Goal: Information Seeking & Learning: Learn about a topic

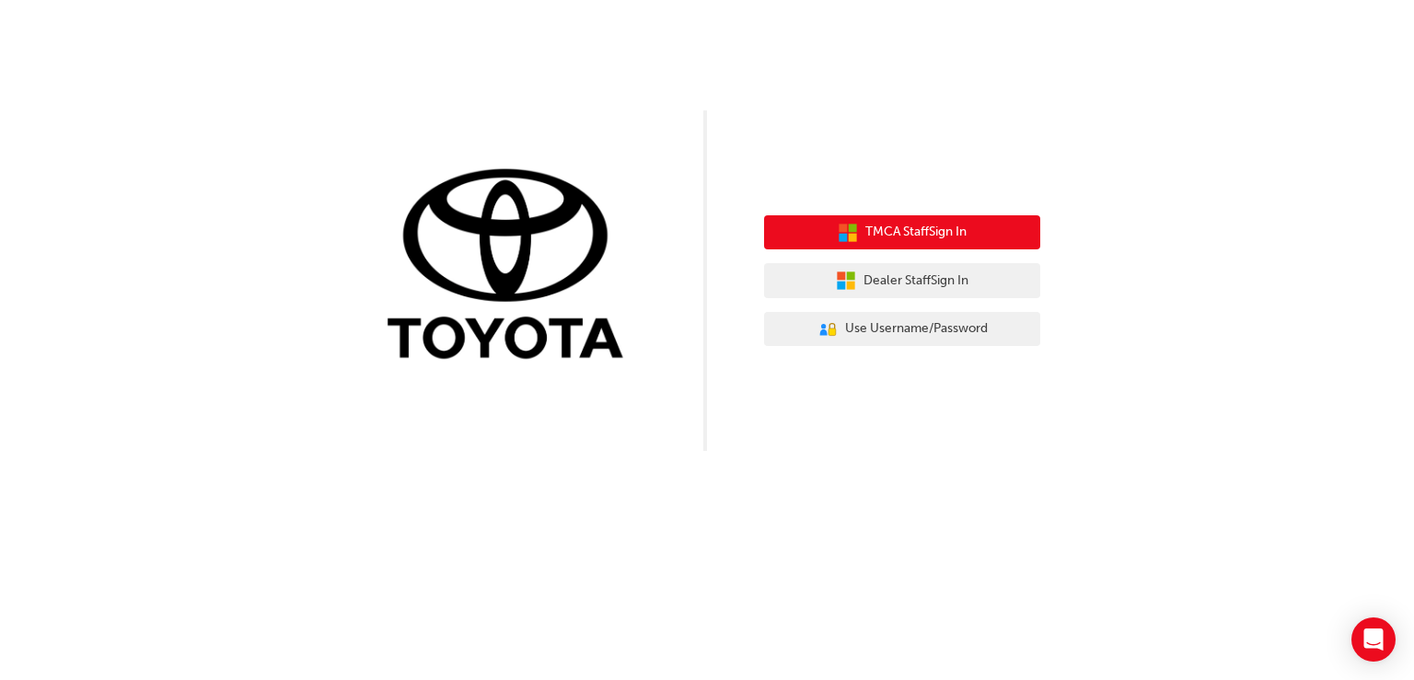
click at [961, 231] on span "TMCA Staff Sign In" at bounding box center [915, 232] width 101 height 21
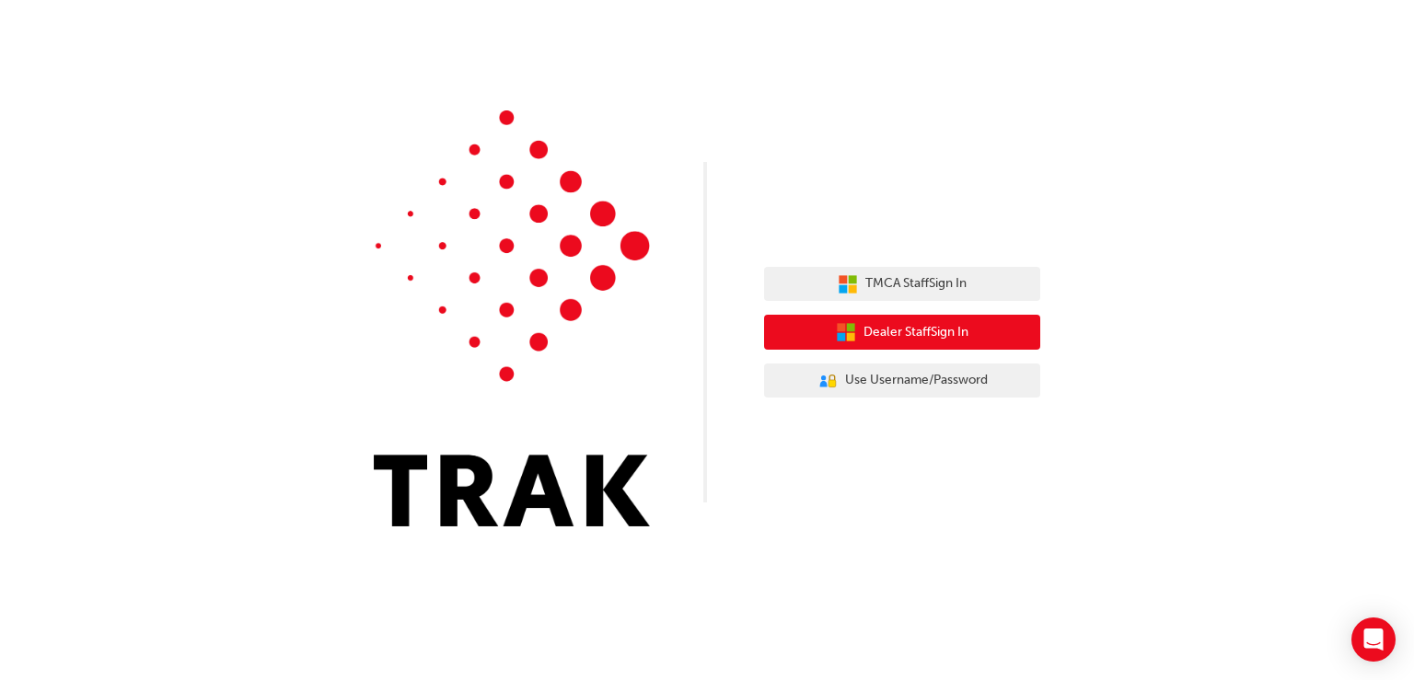
click at [929, 334] on span "Dealer Staff Sign In" at bounding box center [915, 332] width 105 height 21
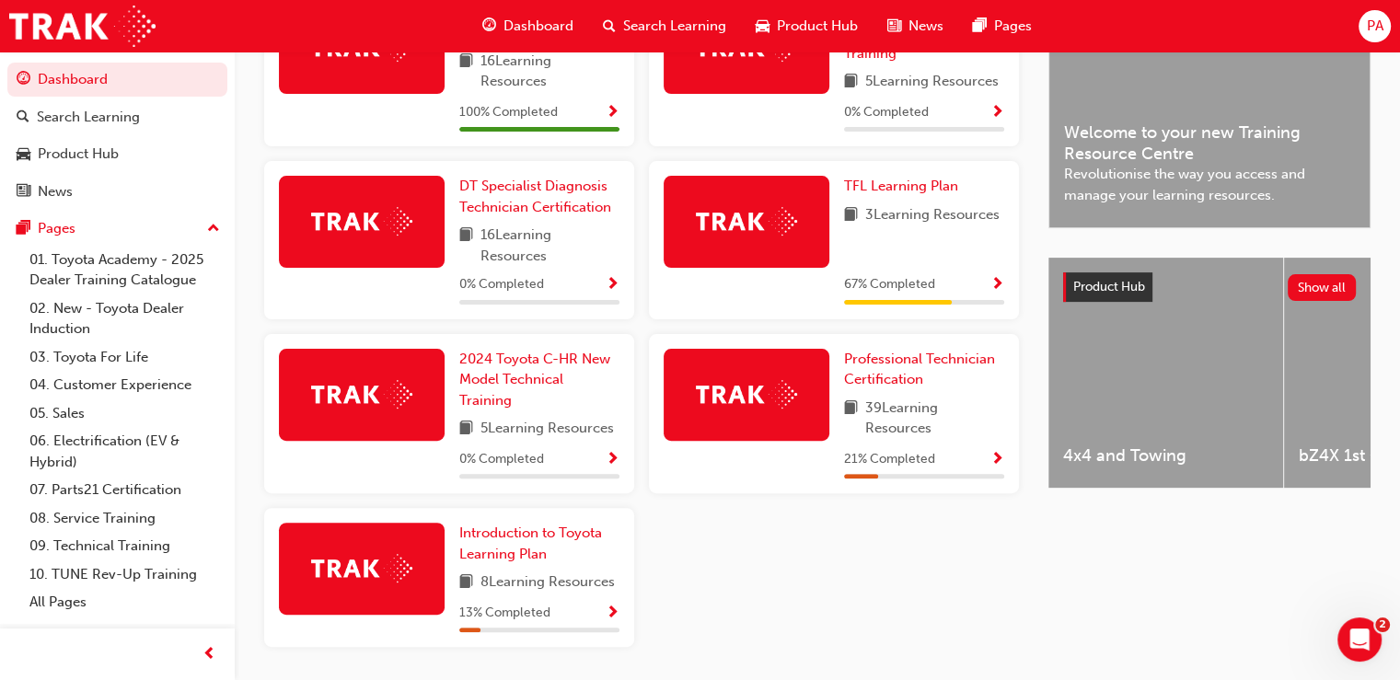
scroll to position [582, 0]
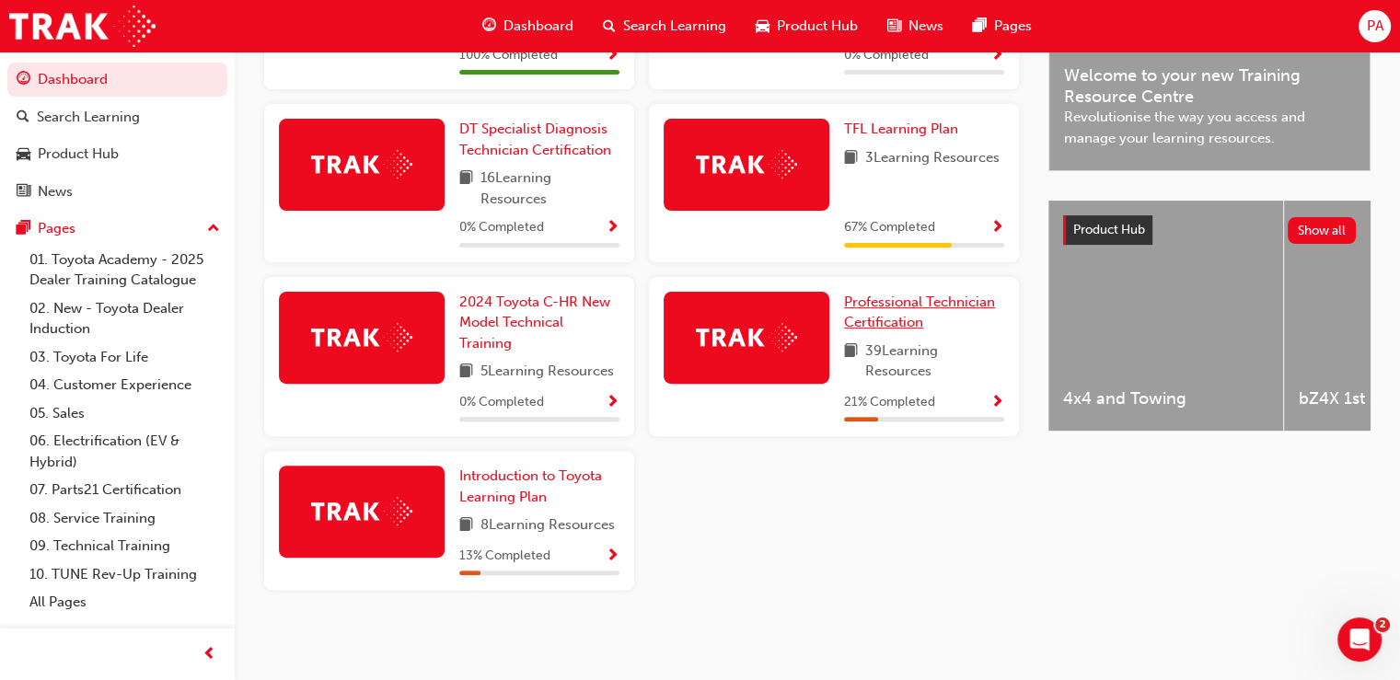
click at [887, 306] on span "Professional Technician Certification" at bounding box center [919, 313] width 151 height 38
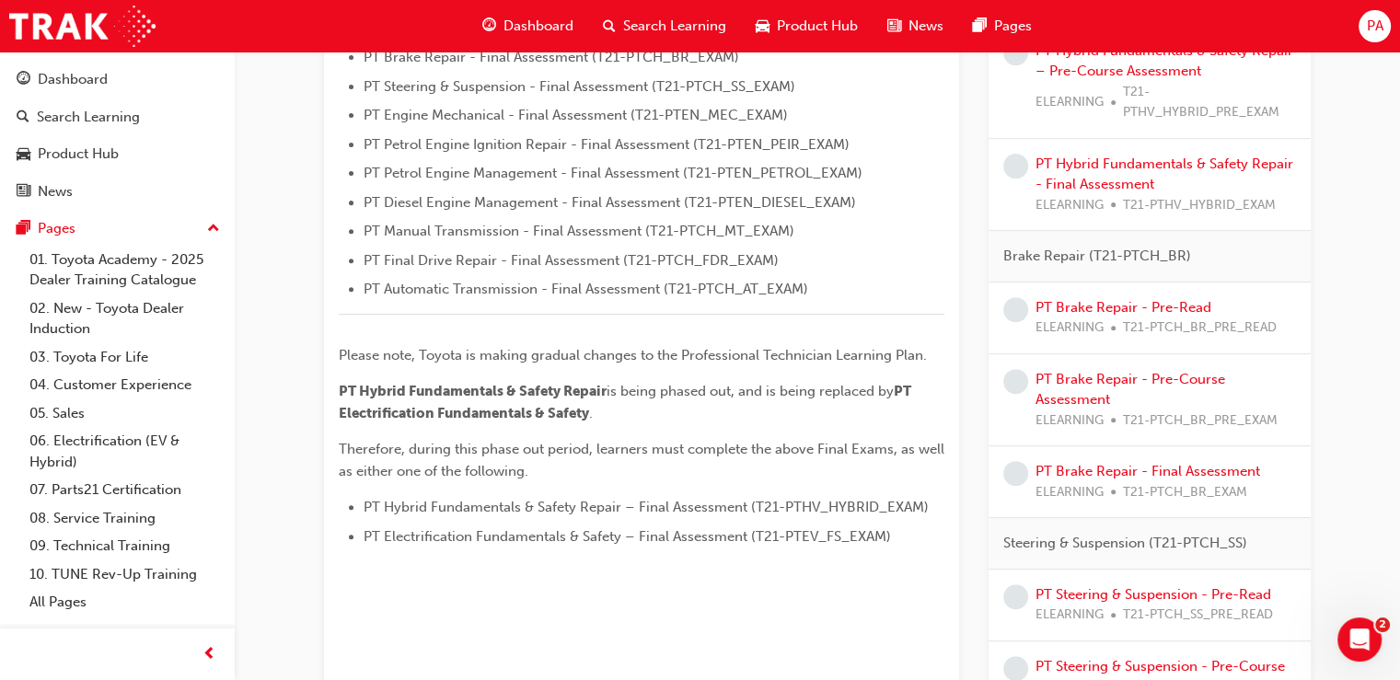
scroll to position [552, 0]
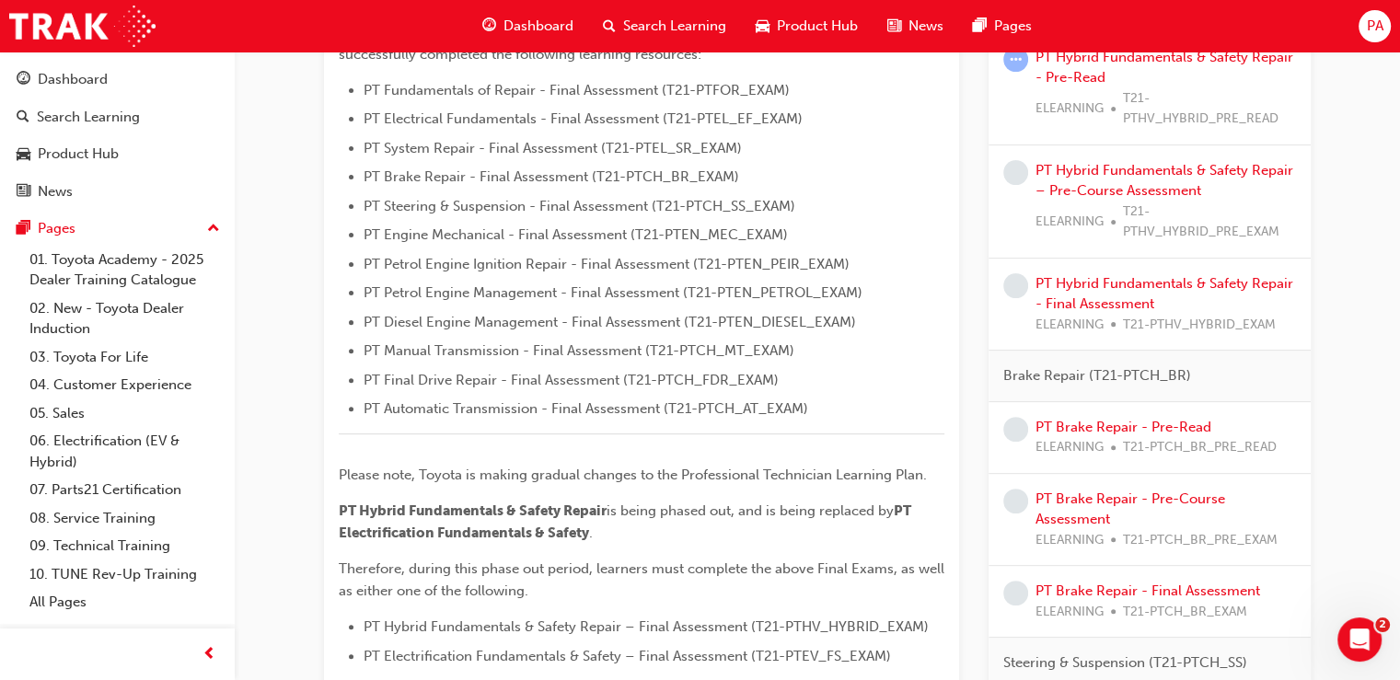
click at [1067, 293] on div "PT Hybrid Fundamentals & Safety Repair - Final Assessment ELEARNING T21-PTHV_HY…" at bounding box center [1166, 304] width 261 height 63
click at [1140, 277] on link "PT Hybrid Fundamentals & Safety Repair - Final Assessment" at bounding box center [1165, 294] width 258 height 38
